Goal: Information Seeking & Learning: Understand process/instructions

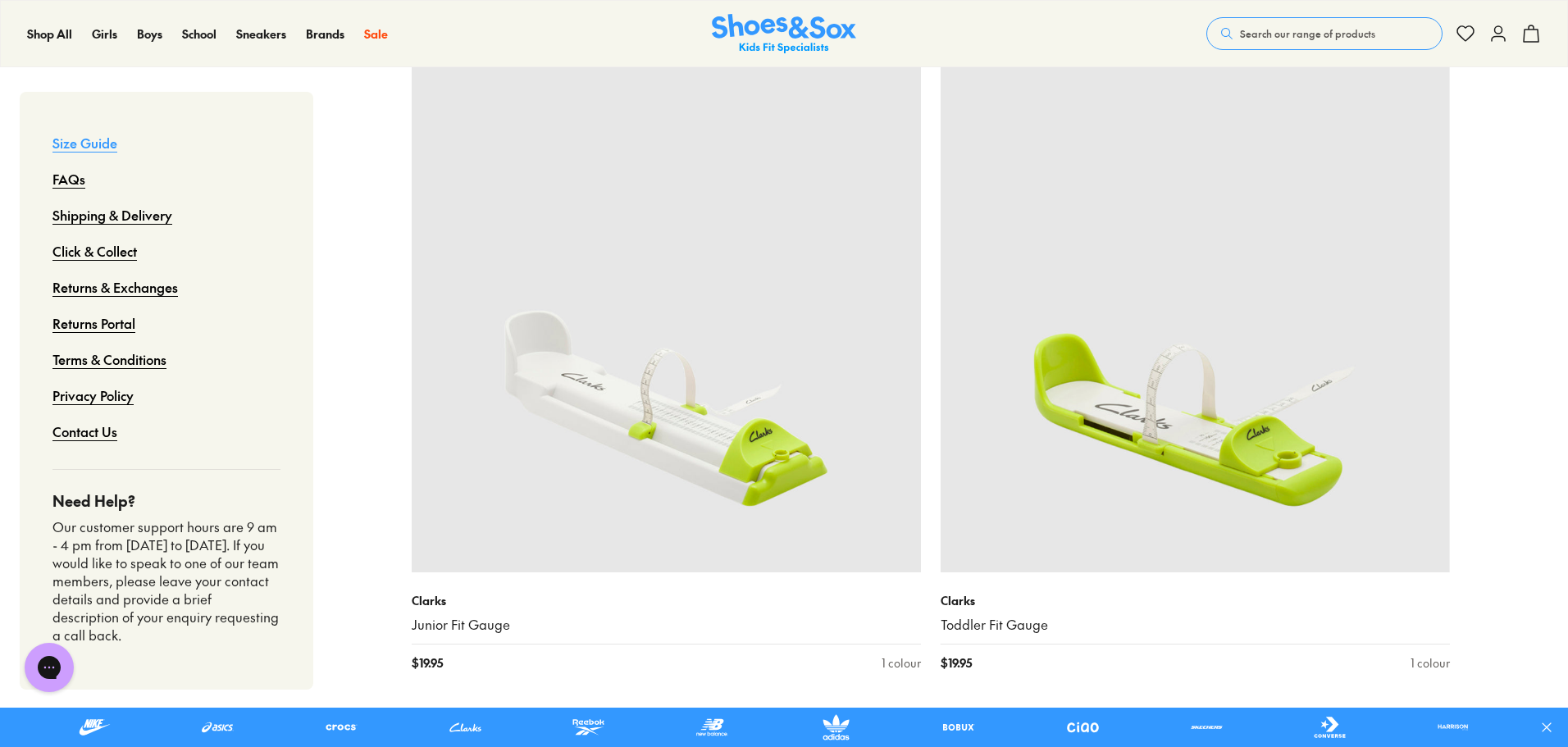
scroll to position [1886, 0]
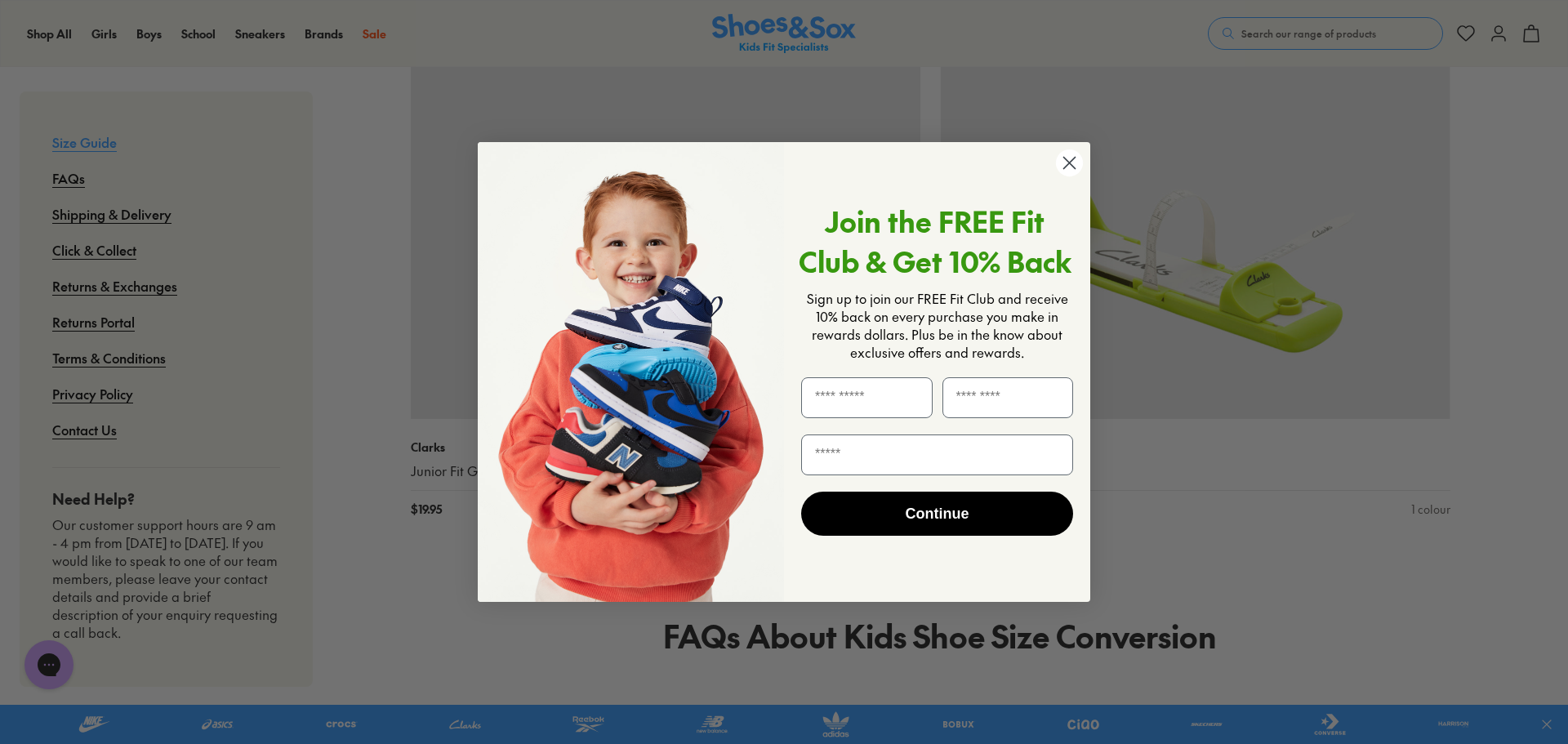
click at [1071, 160] on circle "Close dialog" at bounding box center [1069, 163] width 27 height 27
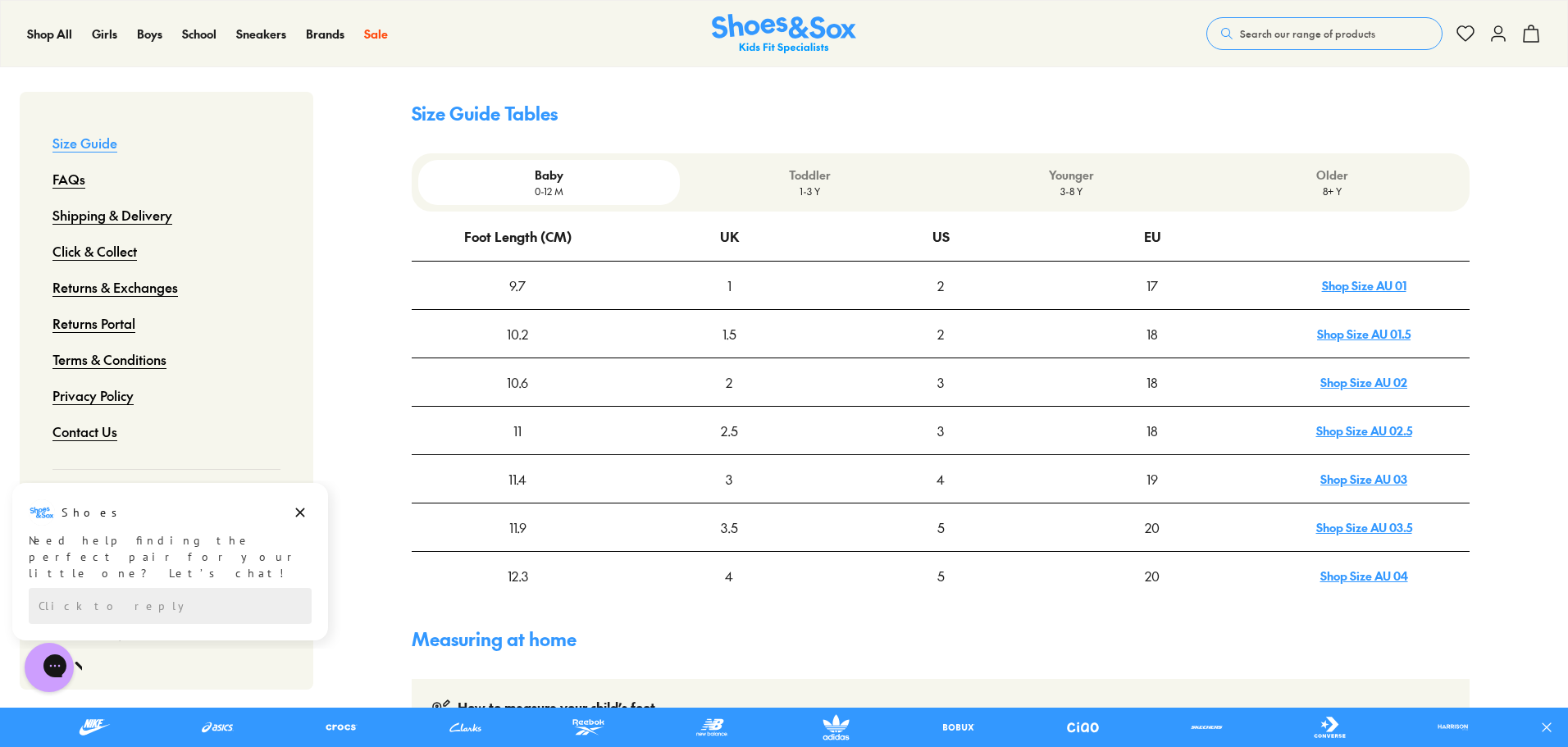
scroll to position [410, 0]
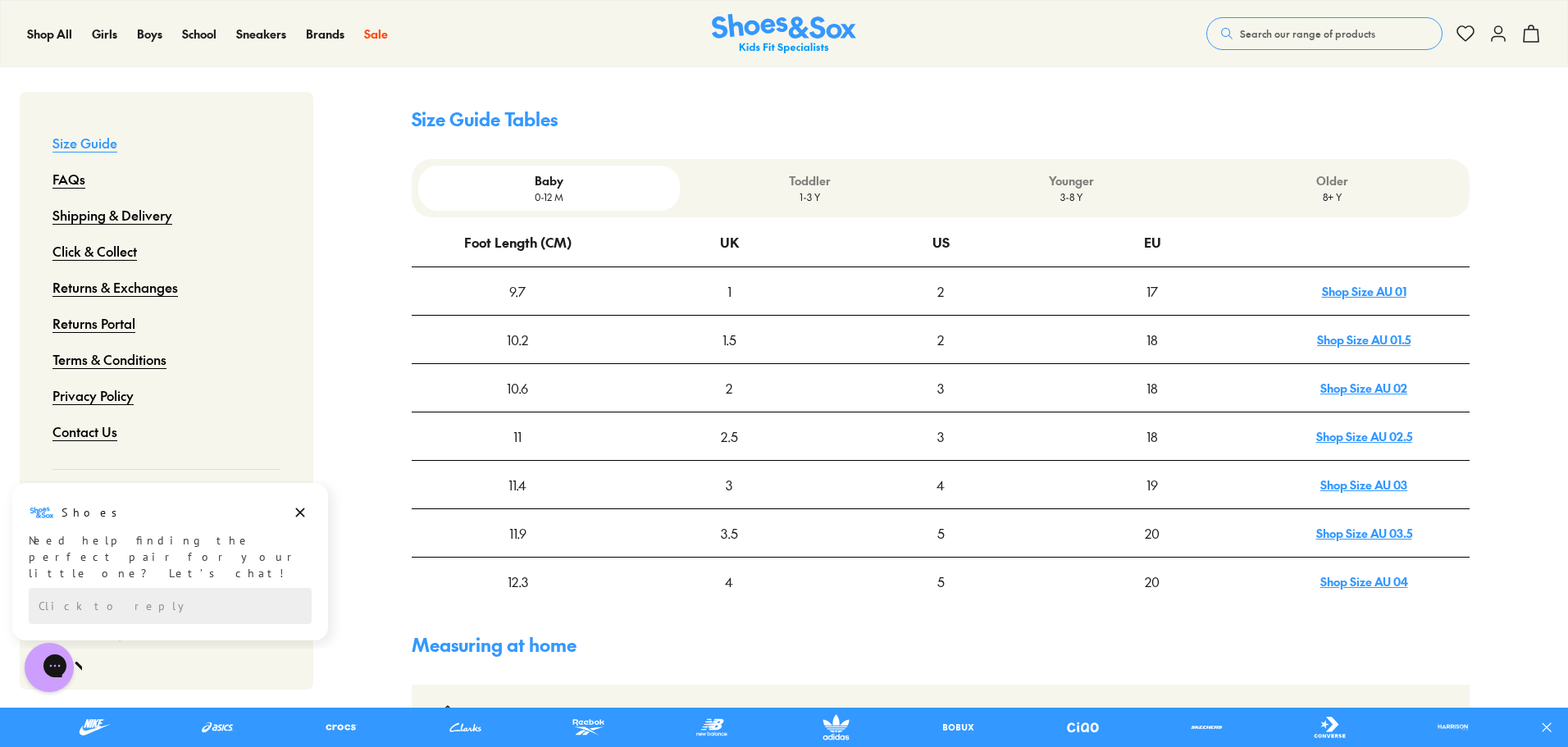
click at [796, 174] on p "Toddler" at bounding box center [809, 181] width 247 height 17
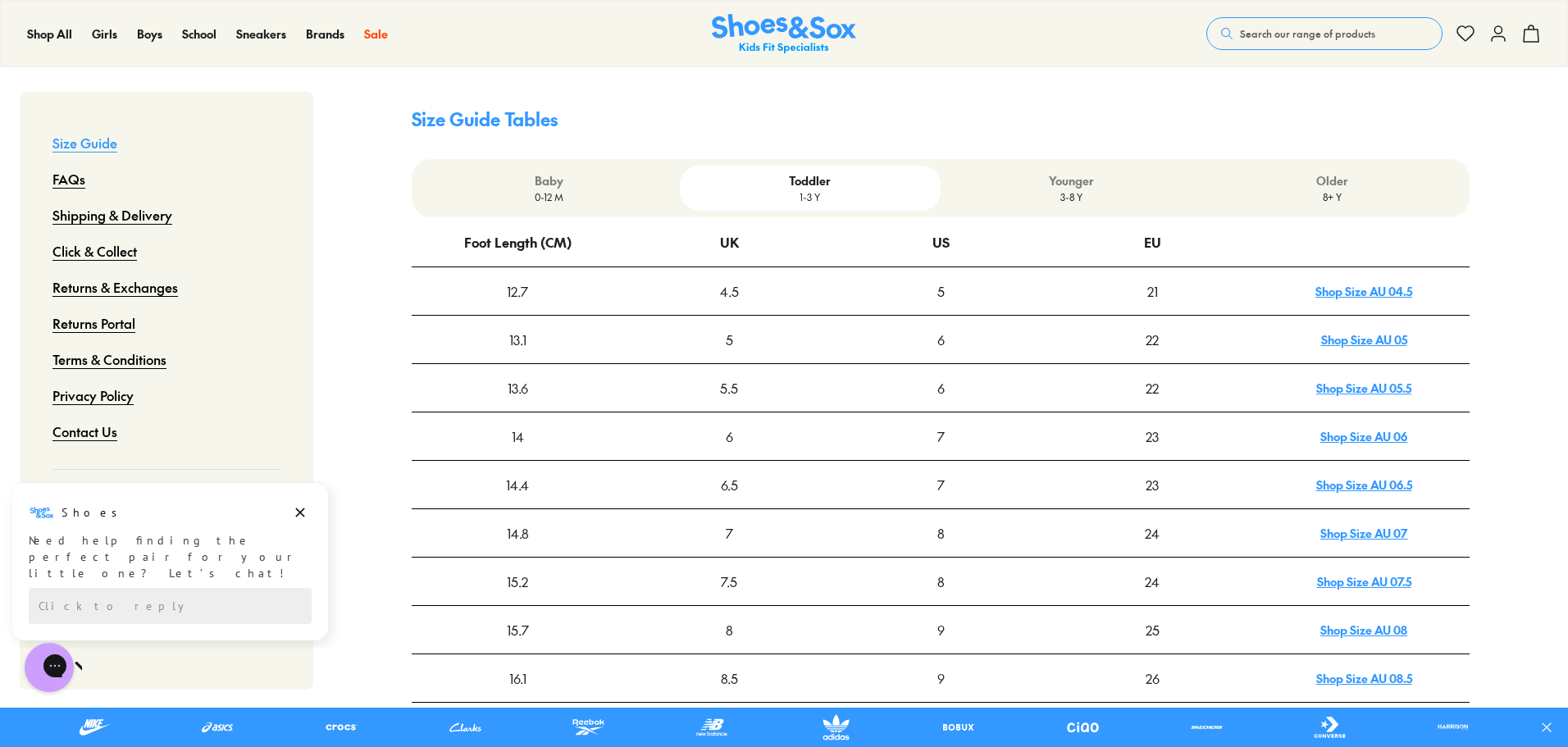
click at [1079, 208] on div "Younger 3-8 Y" at bounding box center [1071, 188] width 261 height 45
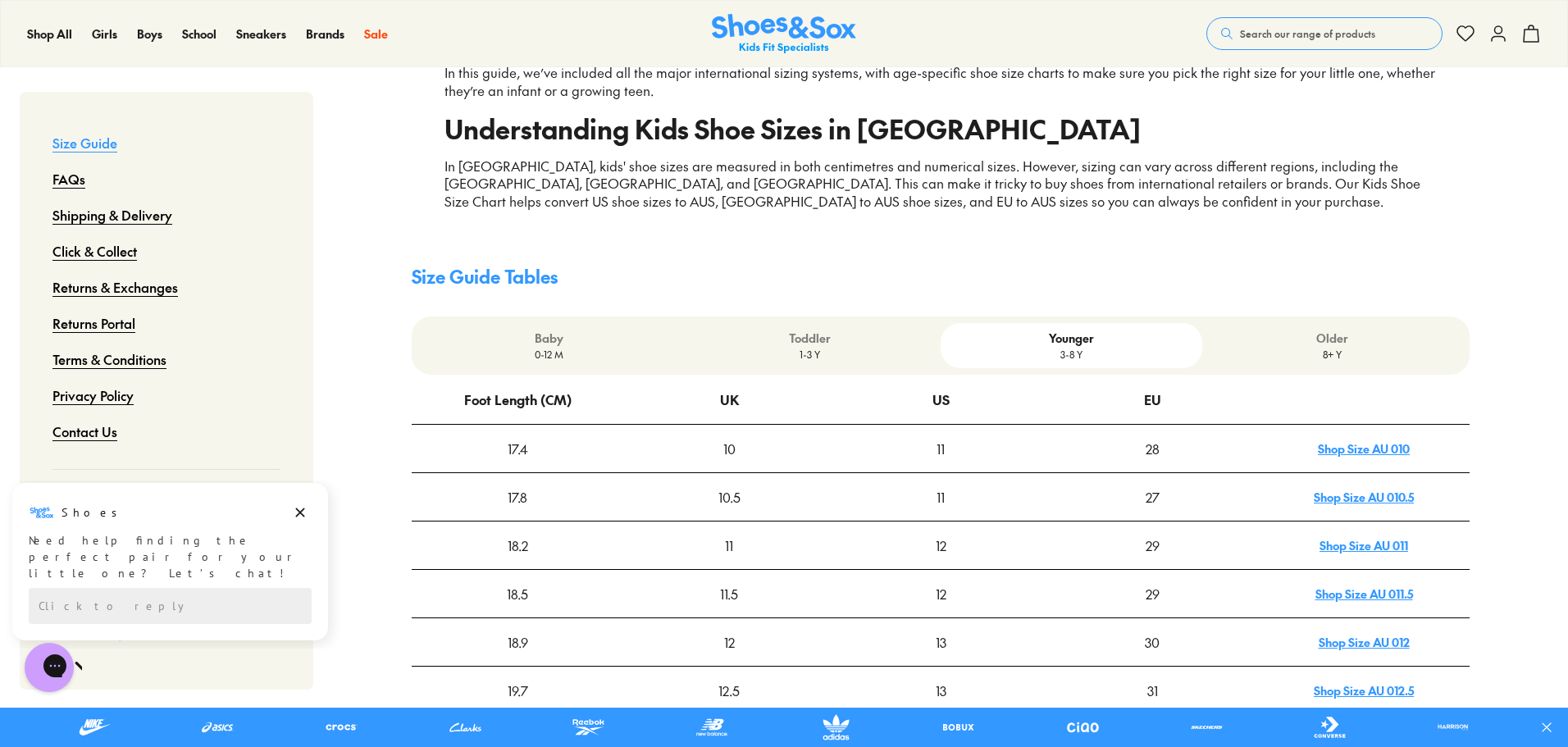
scroll to position [246, 0]
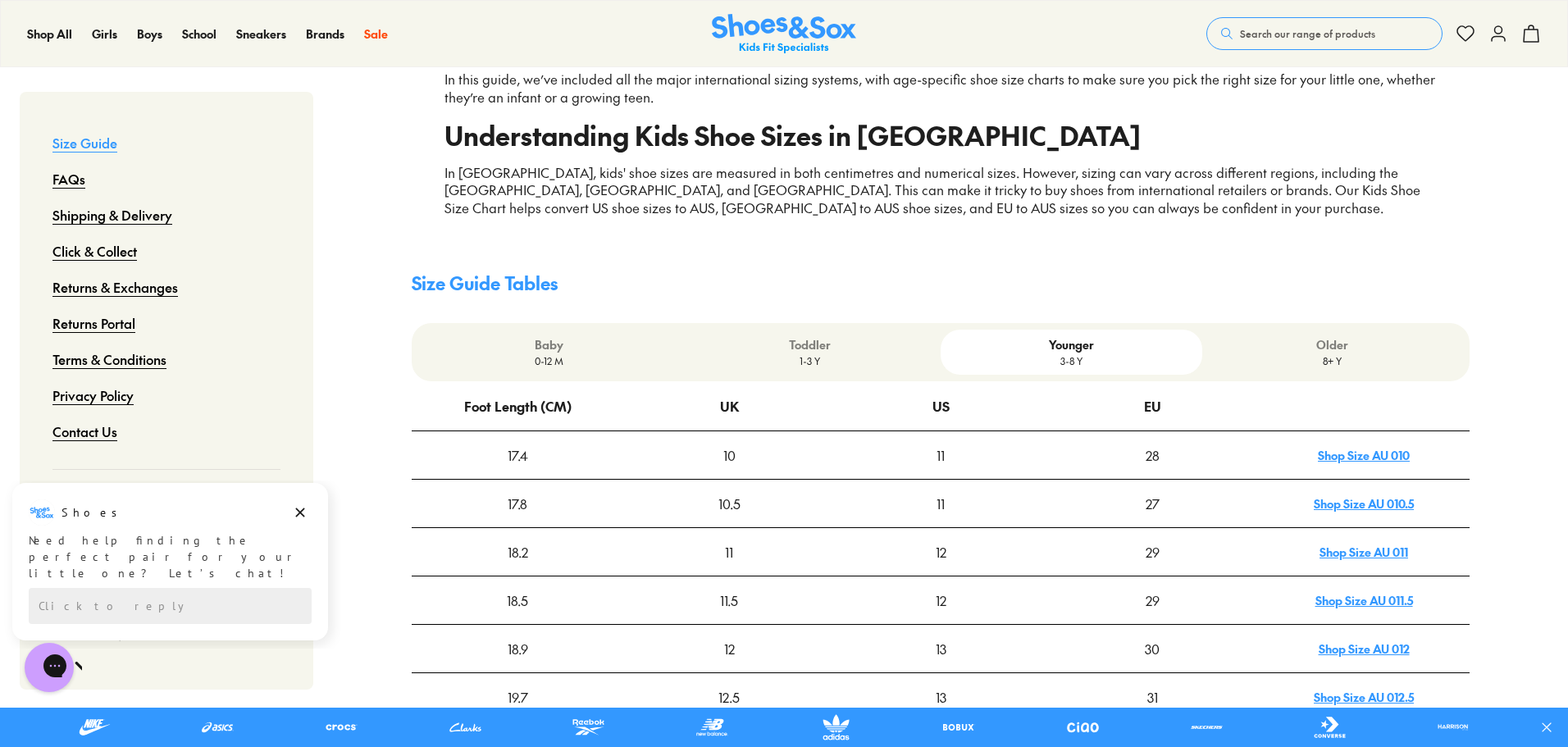
click at [838, 337] on p "Toddler" at bounding box center [809, 344] width 247 height 17
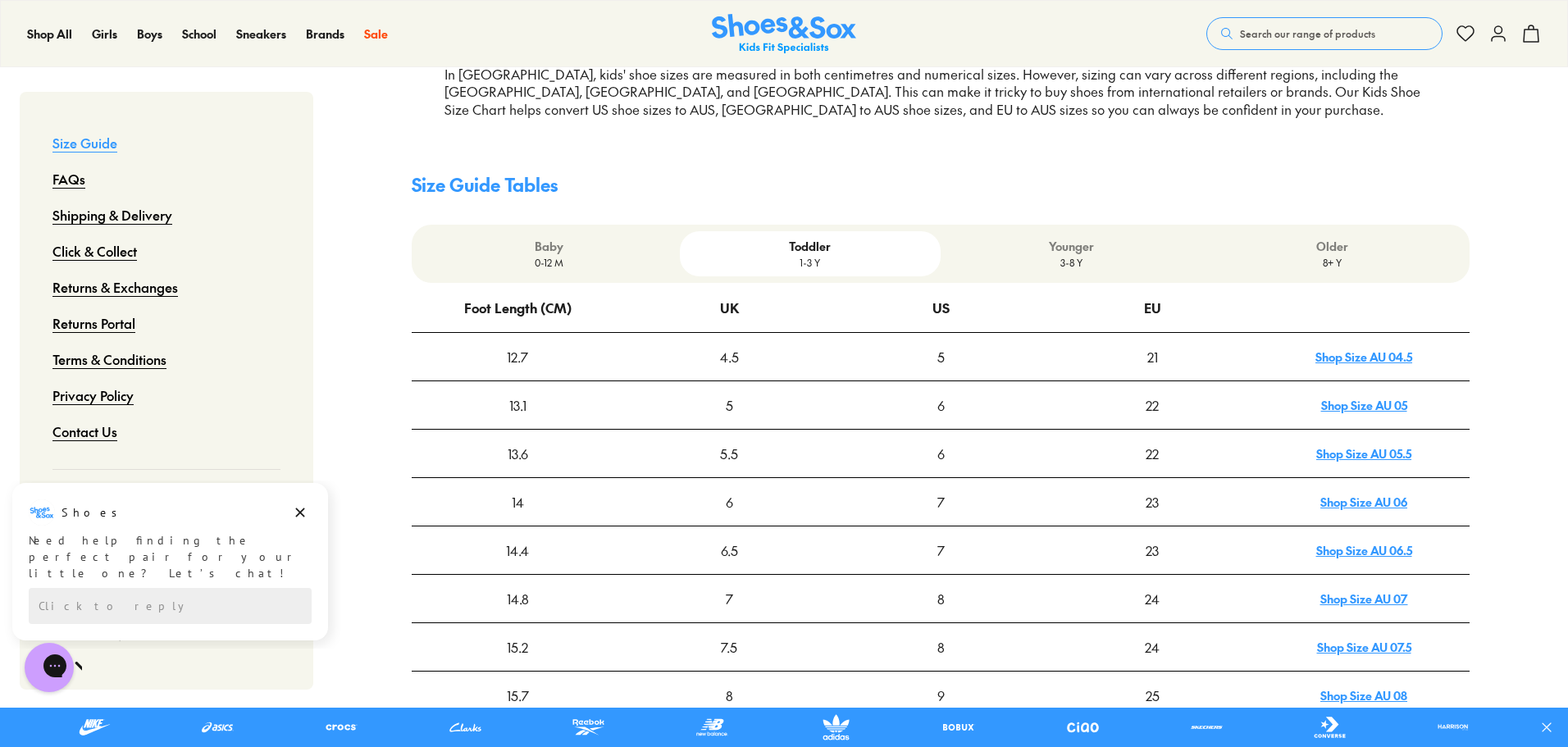
scroll to position [328, 0]
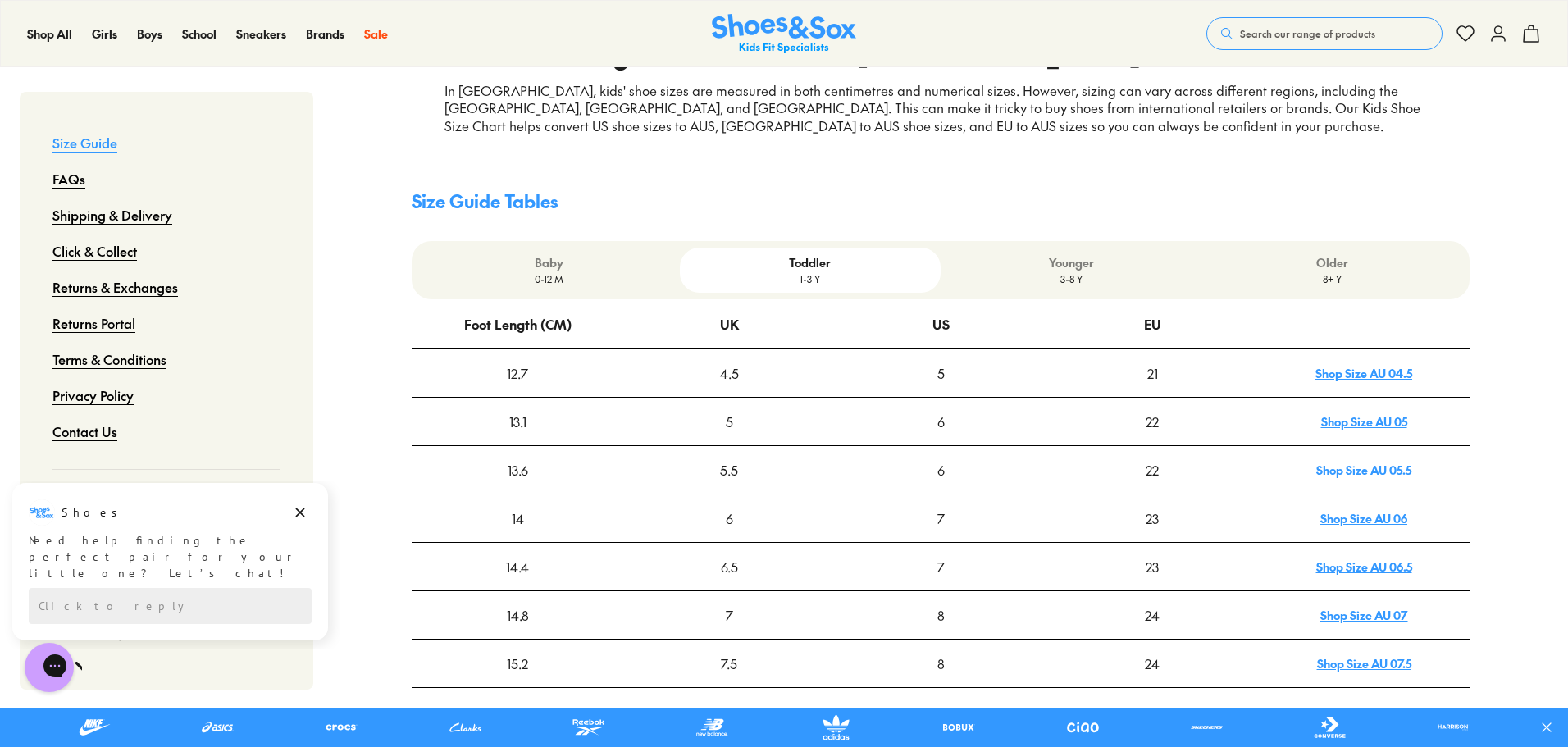
click at [1040, 270] on p "Younger" at bounding box center [1071, 262] width 247 height 17
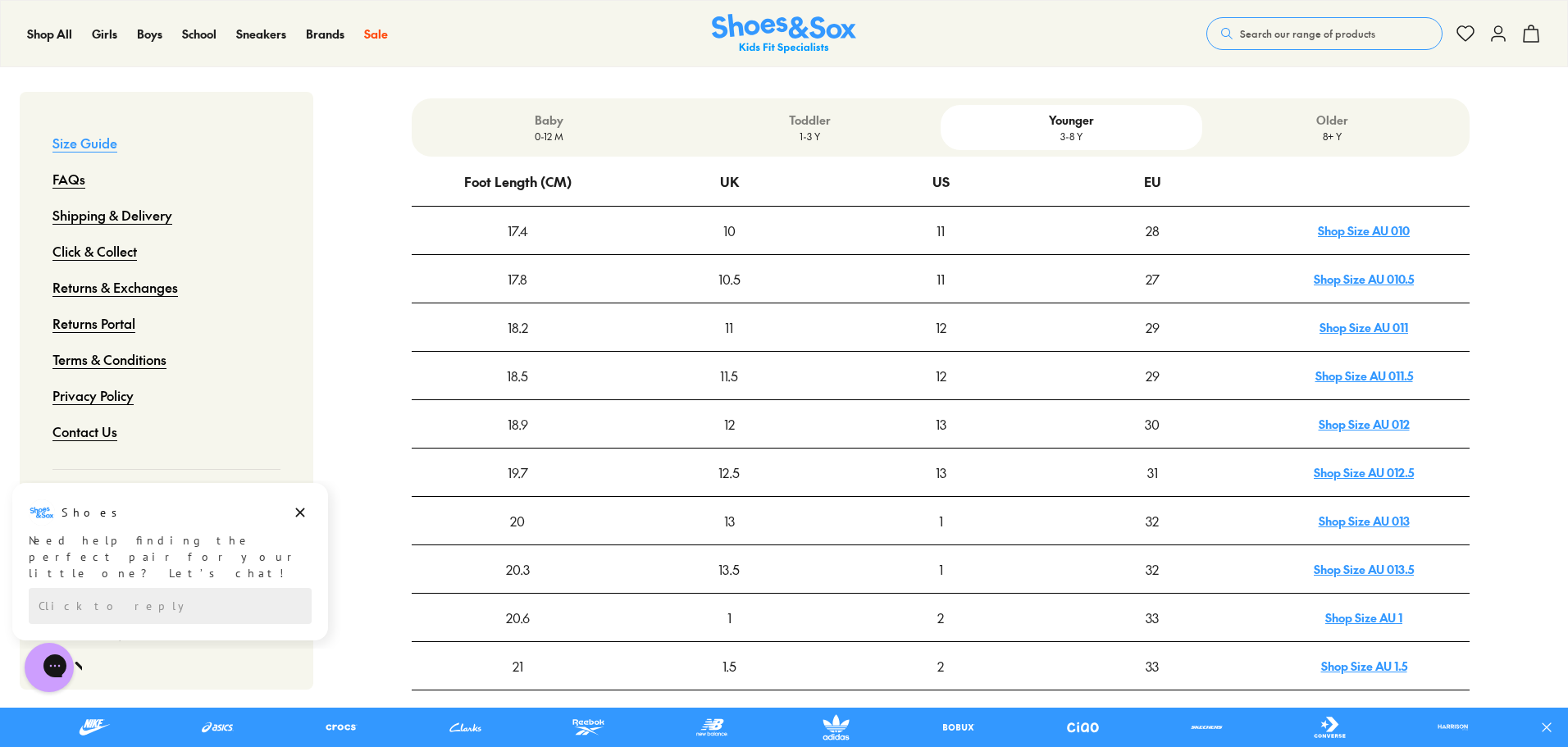
scroll to position [492, 0]
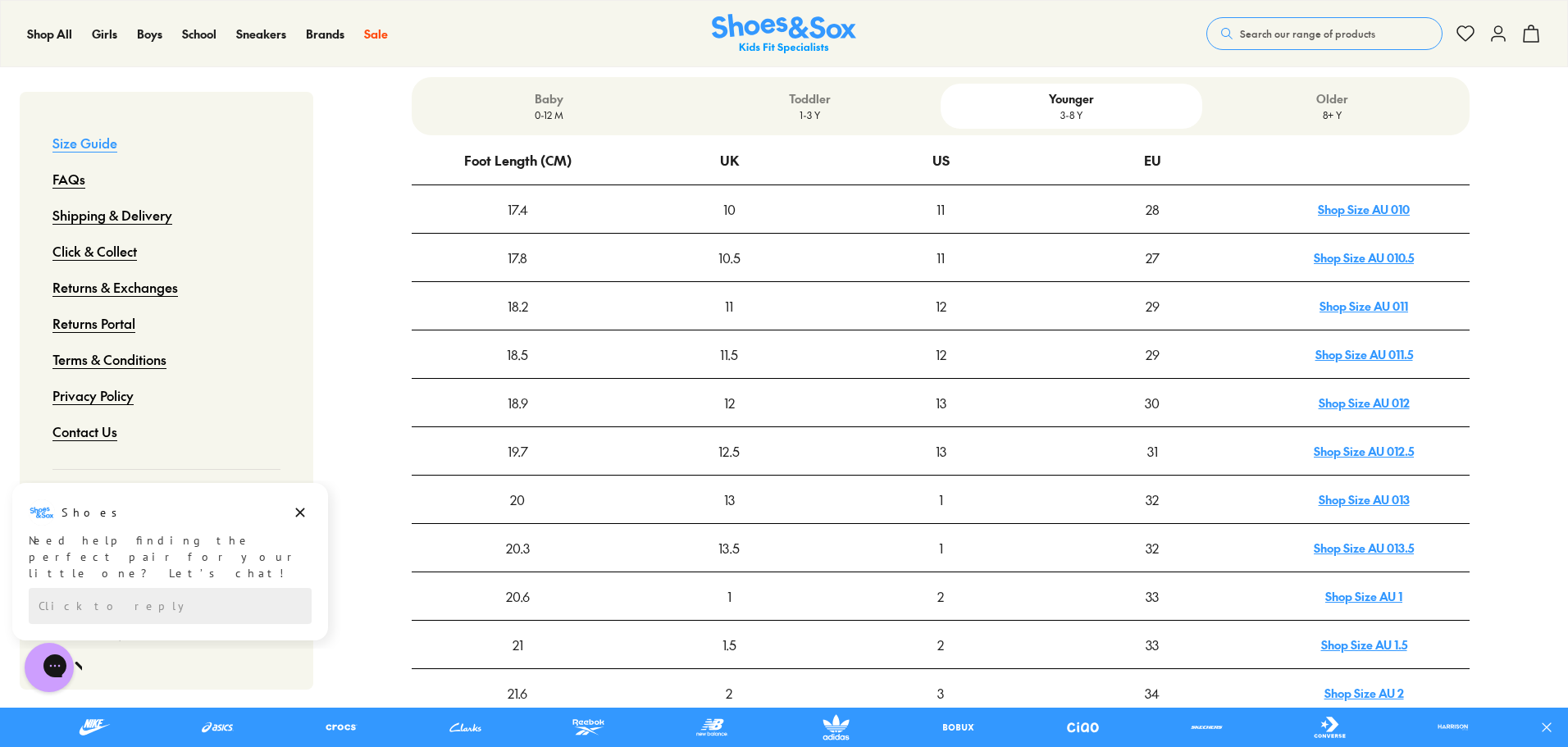
click at [1390, 503] on link "Shop Size AU 013" at bounding box center [1364, 500] width 91 height 16
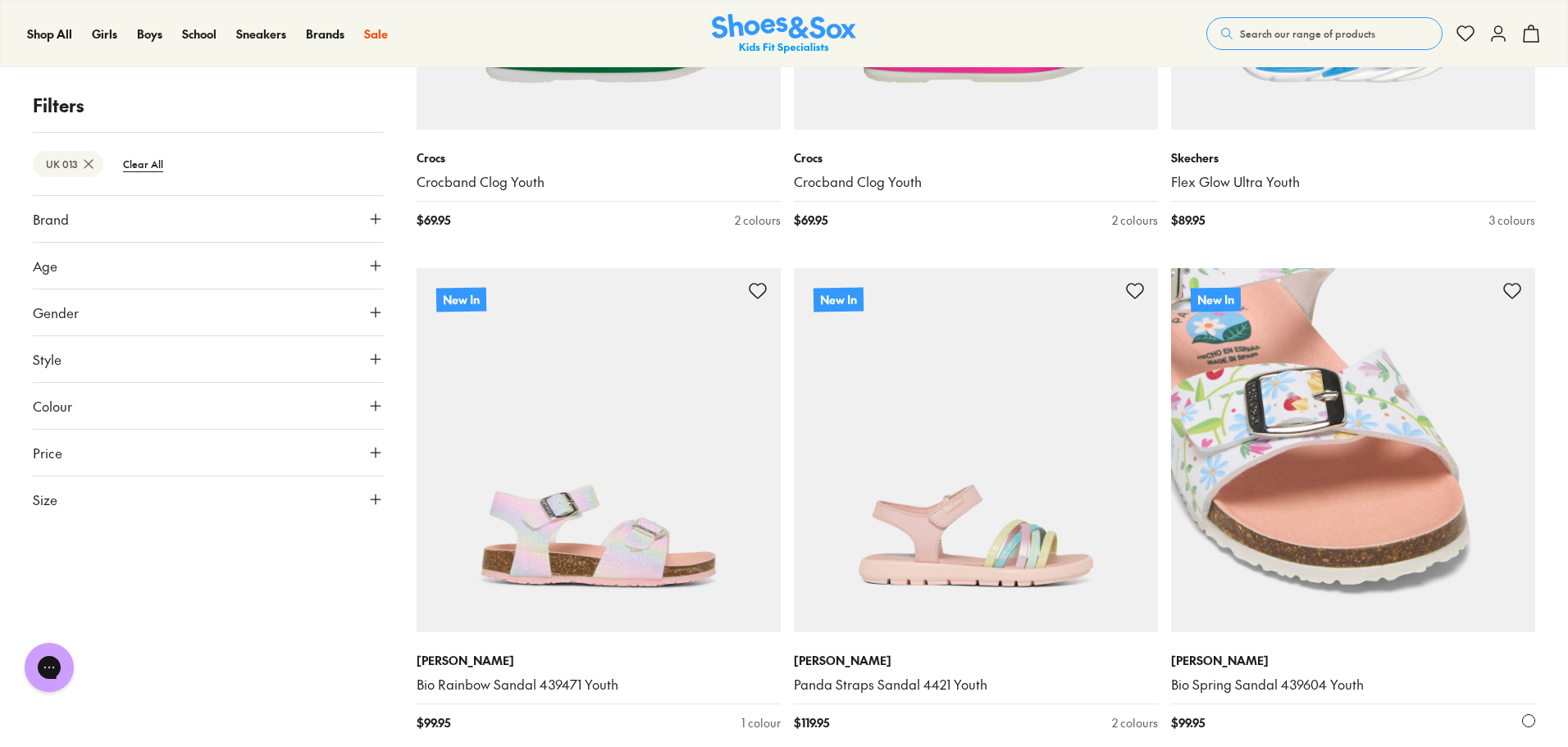
scroll to position [574, 0]
